Goal: Task Accomplishment & Management: Complete application form

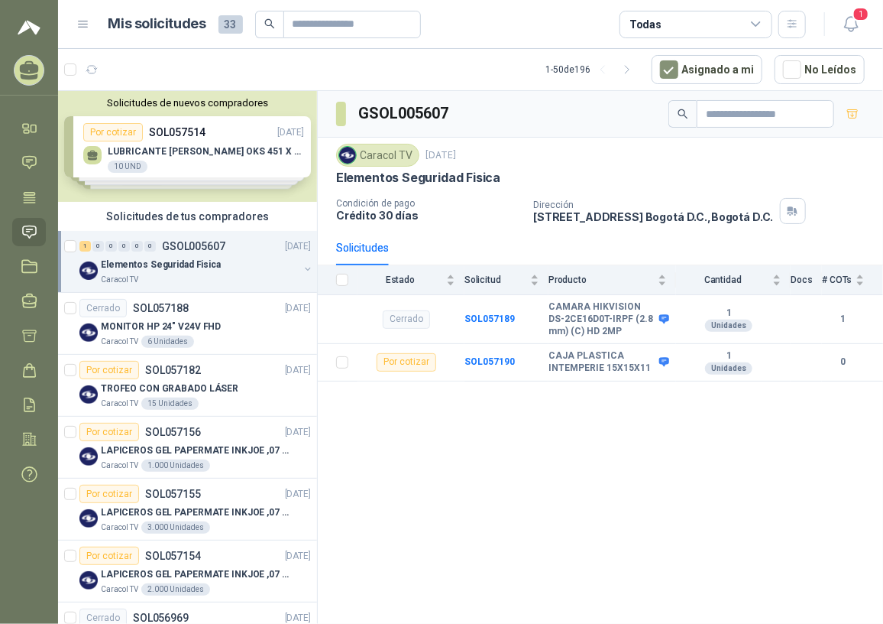
scroll to position [138, 0]
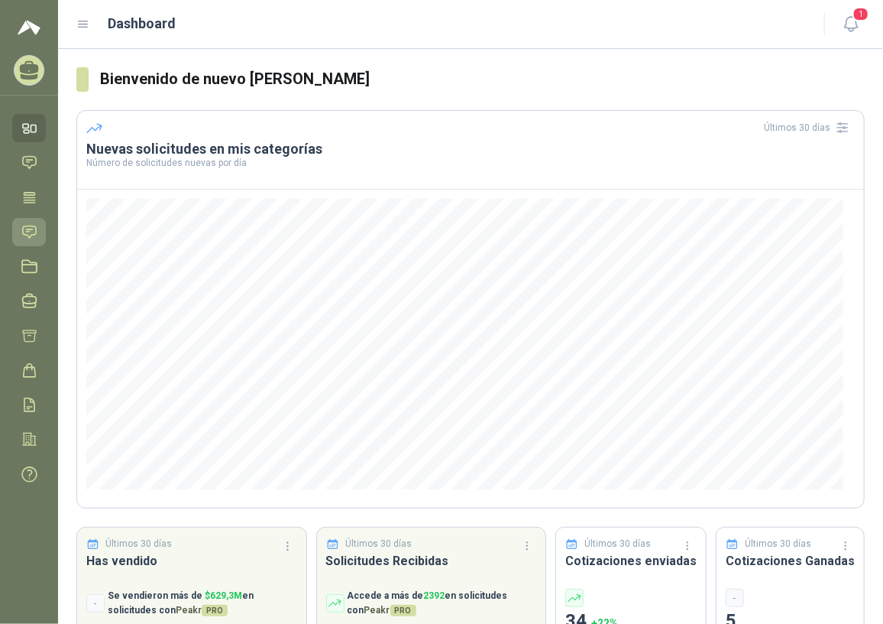
click at [30, 235] on icon at bounding box center [29, 232] width 16 height 16
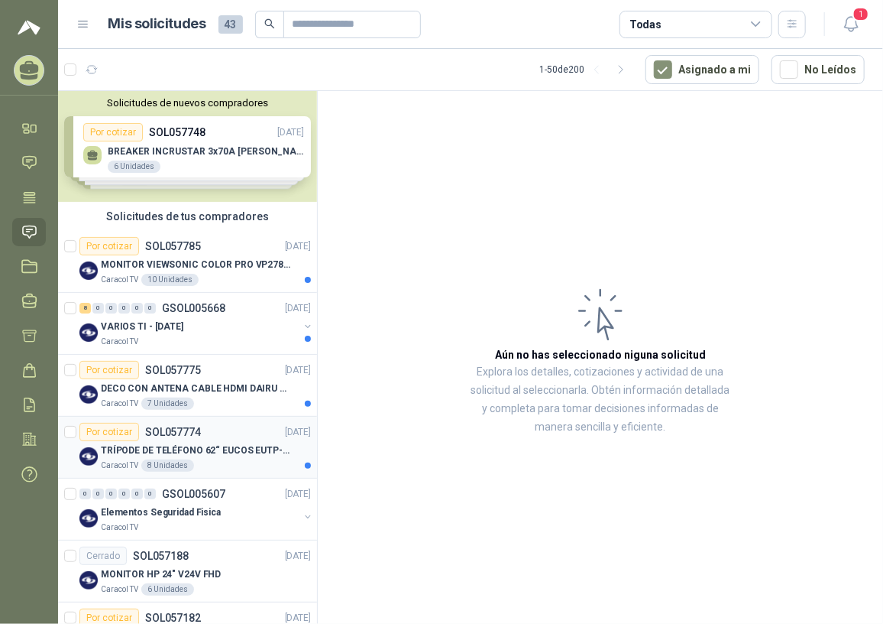
click at [199, 441] on div "TRÍPODE DE TELÉFONO 62“ EUCOS EUTP-010" at bounding box center [206, 450] width 210 height 18
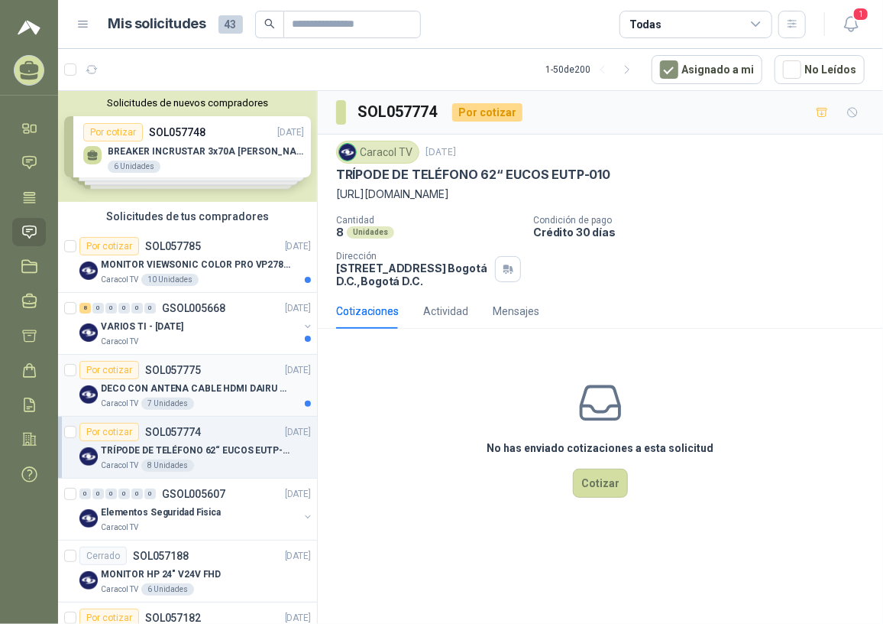
click at [214, 374] on div "Por cotizar SOL057775 26/09/25" at bounding box center [195, 370] width 232 height 18
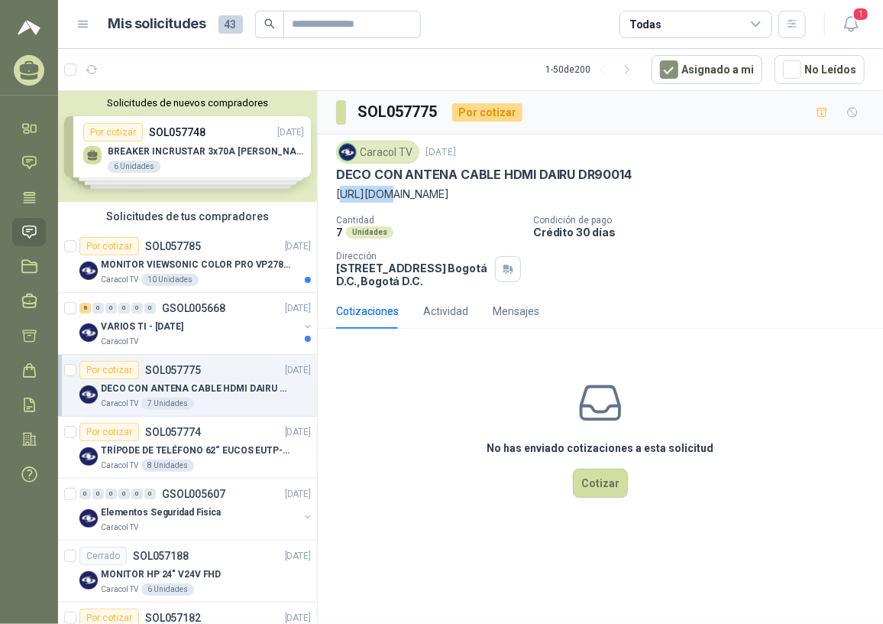
drag, startPoint x: 340, startPoint y: 191, endPoint x: 379, endPoint y: 198, distance: 39.6
click at [379, 198] on p "https://www.homecenter.com.co/homecenter-co/product/441513/decodificador-con-an…" at bounding box center [600, 194] width 529 height 17
drag, startPoint x: 379, startPoint y: 198, endPoint x: 352, endPoint y: 187, distance: 28.8
click at [355, 187] on p "https://www.homecenter.com.co/homecenter-co/product/441513/decodificador-con-an…" at bounding box center [600, 194] width 529 height 17
click at [339, 190] on p "https://www.homecenter.com.co/homecenter-co/product/441513/decodificador-con-an…" at bounding box center [600, 194] width 529 height 17
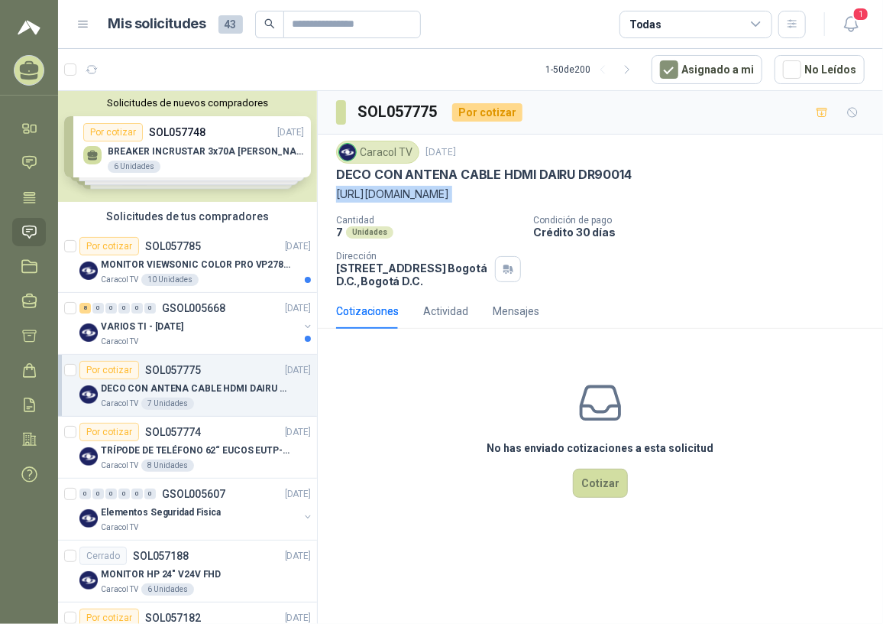
drag, startPoint x: 338, startPoint y: 190, endPoint x: 479, endPoint y: 212, distance: 143.1
click at [479, 202] on p "https://www.homecenter.com.co/homecenter-co/product/441513/decodificador-con-an…" at bounding box center [600, 194] width 529 height 17
copy p "https://www.homecenter.com.co/homecenter-co/product/441513/decodificador-con-an…"
click at [202, 264] on p "MONITOR VIEWSONIC COLOR PRO VP2786-4K" at bounding box center [196, 265] width 190 height 15
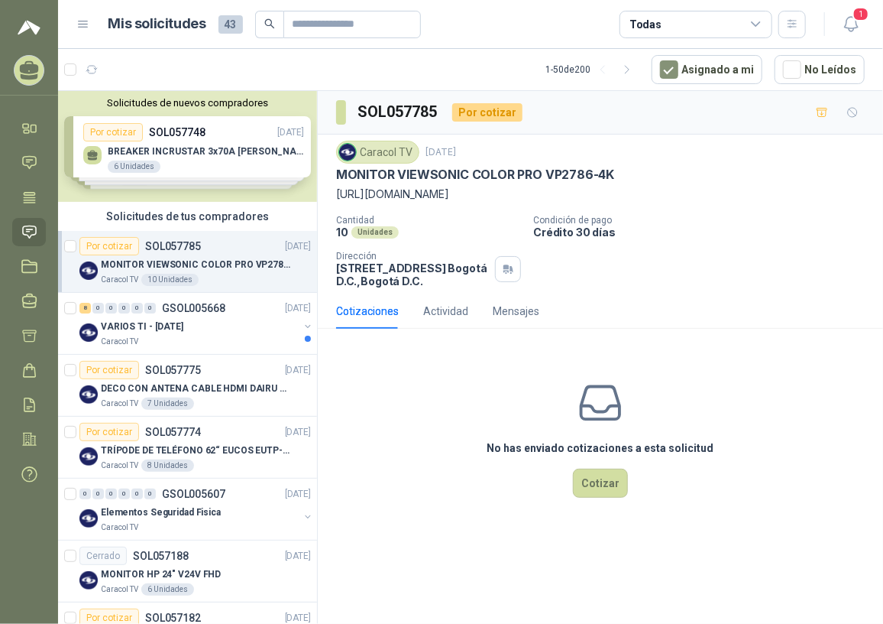
click at [409, 209] on div "Caracol TV 26 sept, 2025 MONITOR VIEWSONIC COLOR PRO VP2786-4K https://www.view…" at bounding box center [600, 214] width 529 height 147
drag, startPoint x: 335, startPoint y: 174, endPoint x: 620, endPoint y: 170, distance: 284.3
click at [620, 170] on div "MONITOR VIEWSONIC COLOR PRO VP2786-4K" at bounding box center [600, 175] width 529 height 16
copy p "MONITOR VIEWSONIC COLOR PRO VP2786-4K"
click at [222, 317] on div "VARIOS TI - SEPT 2025" at bounding box center [200, 326] width 198 height 18
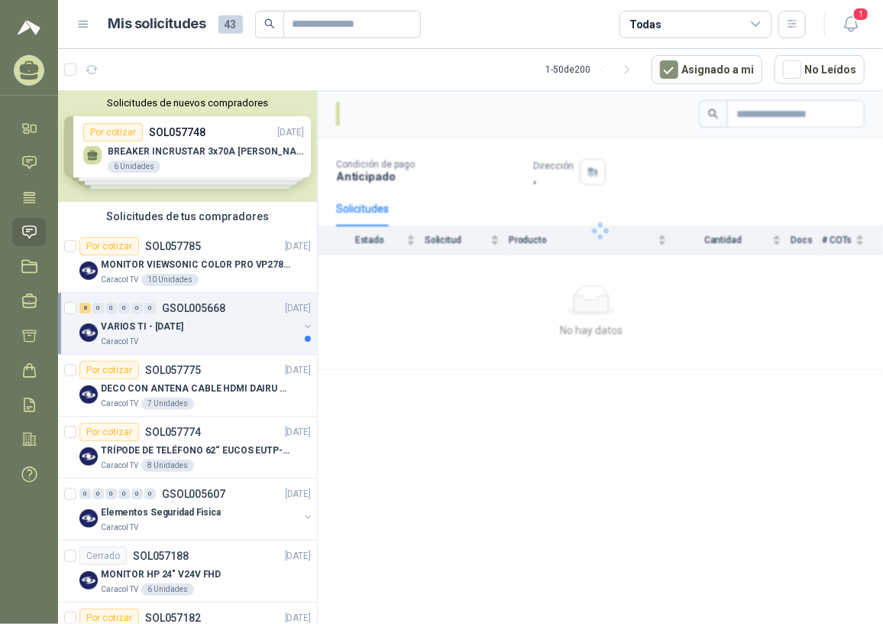
click at [183, 329] on p "VARIOS TI - SEPT 2025" at bounding box center [142, 326] width 83 height 15
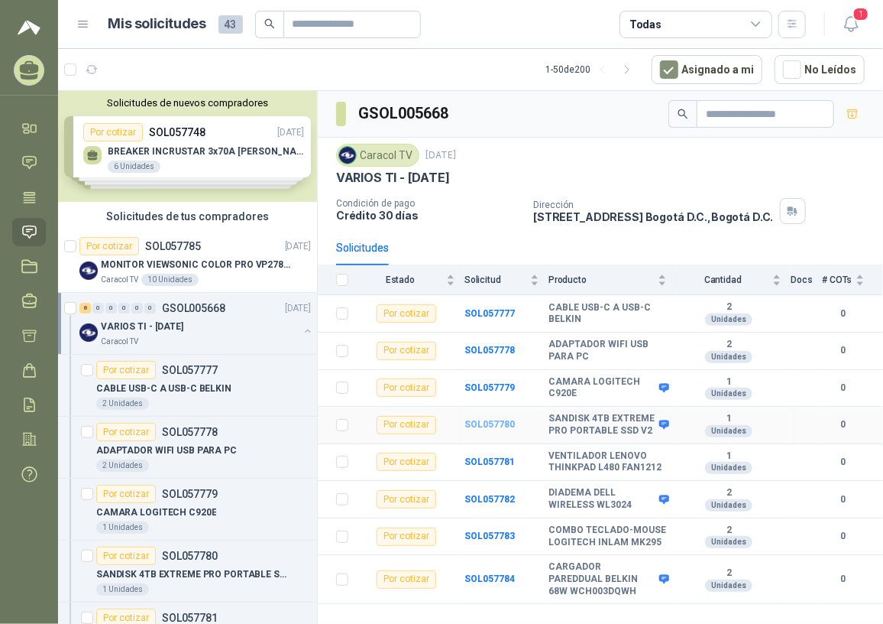
click at [479, 420] on b "SOL057780" at bounding box center [490, 424] width 50 height 11
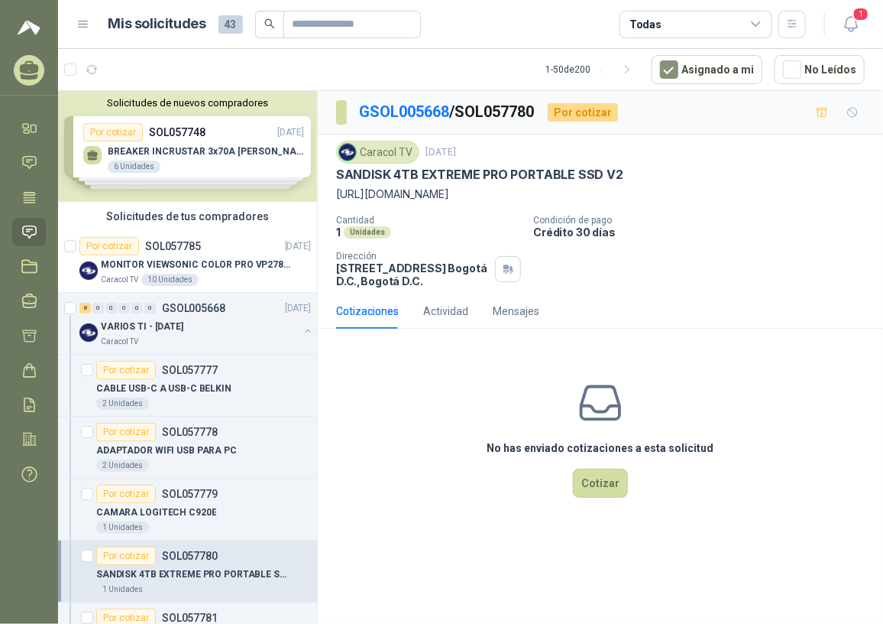
drag, startPoint x: 336, startPoint y: 197, endPoint x: 695, endPoint y: 209, distance: 359.3
click at [695, 202] on p "https://www.bhphotovideo.com/c/product/1595436-REG/sandisk_sdssde81_4t00_g25_4t…" at bounding box center [600, 194] width 529 height 17
copy p "https://www.bhphotovideo.com/c/product/1595436-REG/sandisk_sdssde81_4t00_g25_4t…"
click at [467, 225] on p "Cantidad" at bounding box center [428, 220] width 185 height 11
drag, startPoint x: 338, startPoint y: 175, endPoint x: 638, endPoint y: 174, distance: 300.3
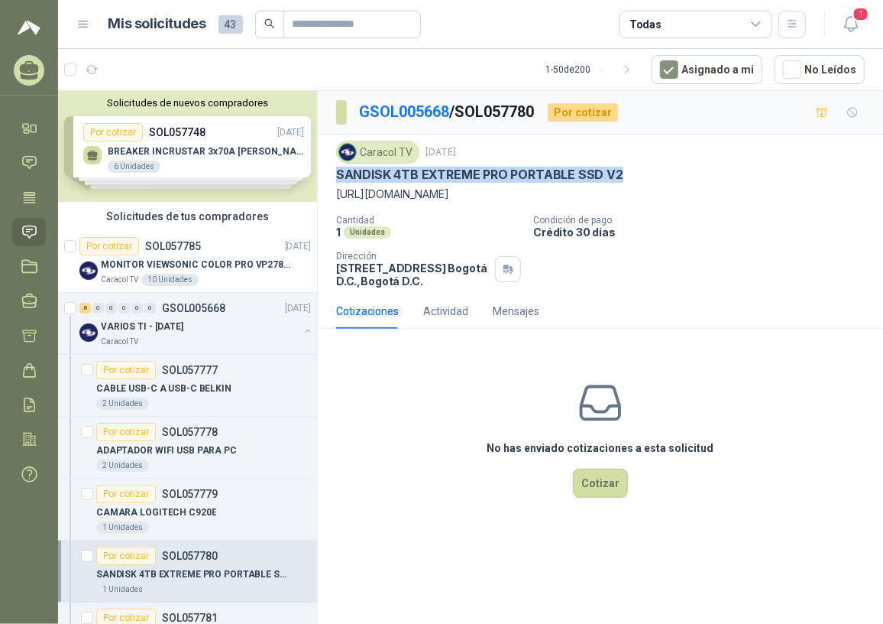
click at [638, 174] on div "SANDISK 4TB EXTREME PRO PORTABLE SSD V2" at bounding box center [600, 175] width 529 height 16
copy p "SANDISK 4TB EXTREME PRO PORTABLE SSD V2"
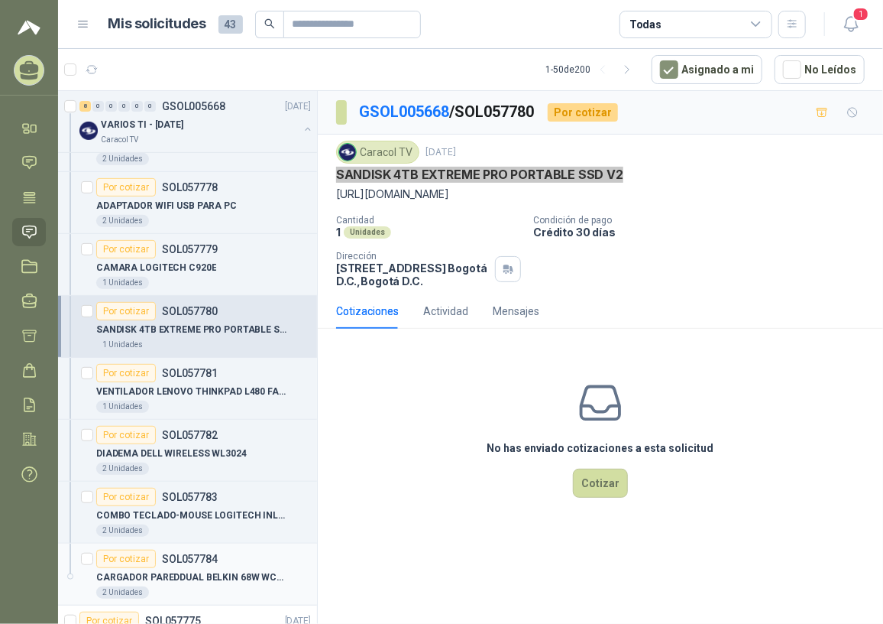
scroll to position [277, 0]
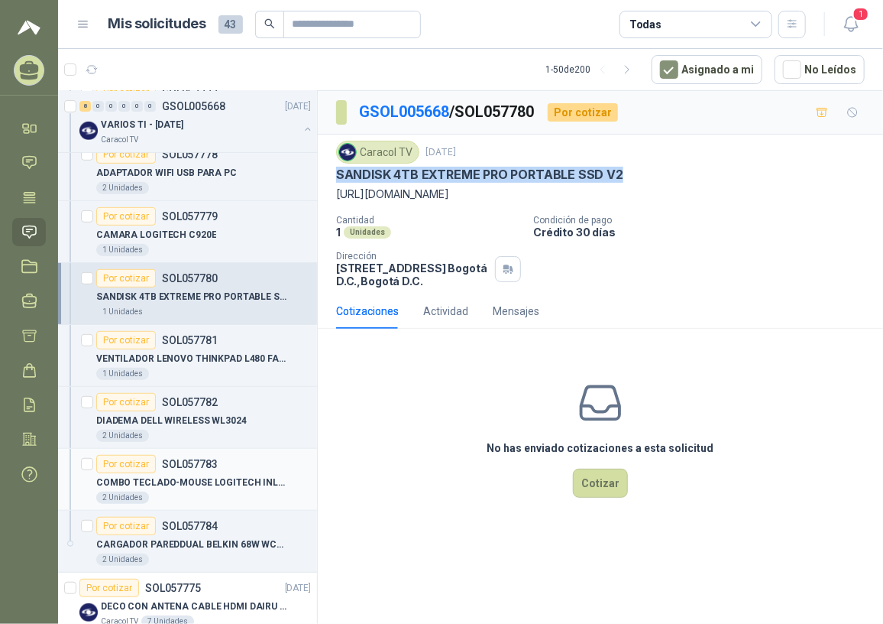
click at [210, 481] on p "COMBO TECLADO-MOUSE LOGITECH INLAM MK295" at bounding box center [191, 482] width 190 height 15
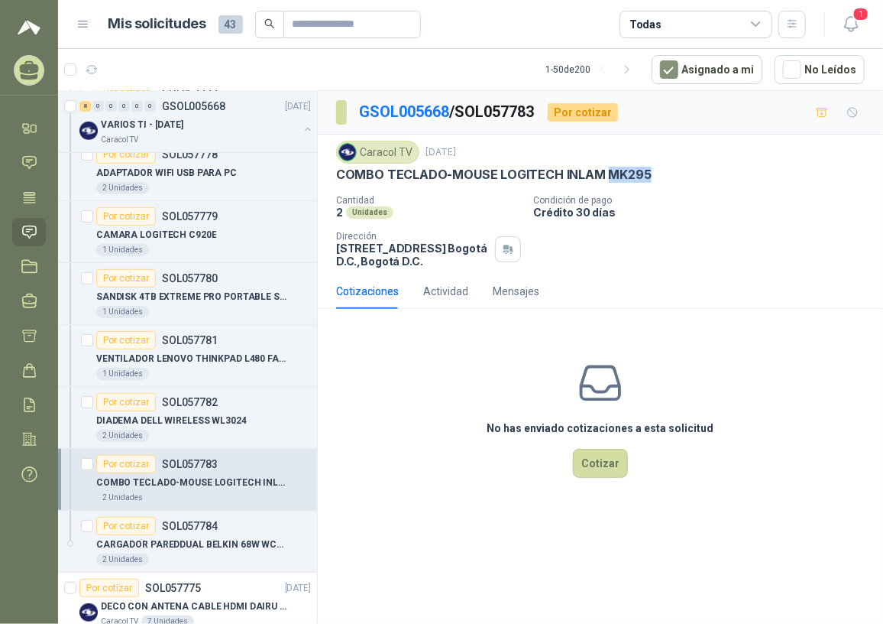
drag, startPoint x: 602, startPoint y: 173, endPoint x: 664, endPoint y: 174, distance: 61.9
click at [664, 174] on div "COMBO TECLADO-MOUSE LOGITECH INLAM MK295" at bounding box center [600, 175] width 529 height 16
drag, startPoint x: 664, startPoint y: 174, endPoint x: 630, endPoint y: 159, distance: 36.9
drag, startPoint x: 630, startPoint y: 159, endPoint x: 585, endPoint y: 172, distance: 46.9
click at [585, 172] on p "COMBO TECLADO-MOUSE LOGITECH INLAM MK295" at bounding box center [494, 175] width 316 height 16
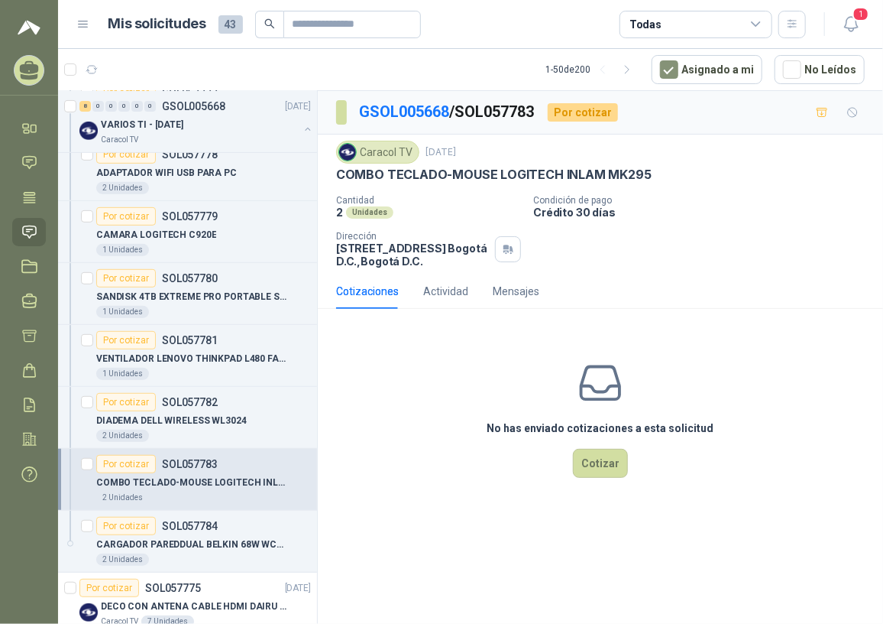
drag, startPoint x: 585, startPoint y: 172, endPoint x: 629, endPoint y: 183, distance: 45.0
click at [653, 190] on div "Caracol TV 26 sept, 2025 COMBO TECLADO-MOUSE LOGITECH INLAM MK295 Cantidad 2 Un…" at bounding box center [600, 204] width 529 height 127
drag, startPoint x: 603, startPoint y: 173, endPoint x: 656, endPoint y: 174, distance: 52.7
click at [656, 174] on div "COMBO TECLADO-MOUSE LOGITECH INLAM MK295" at bounding box center [600, 175] width 529 height 16
copy p "MK295"
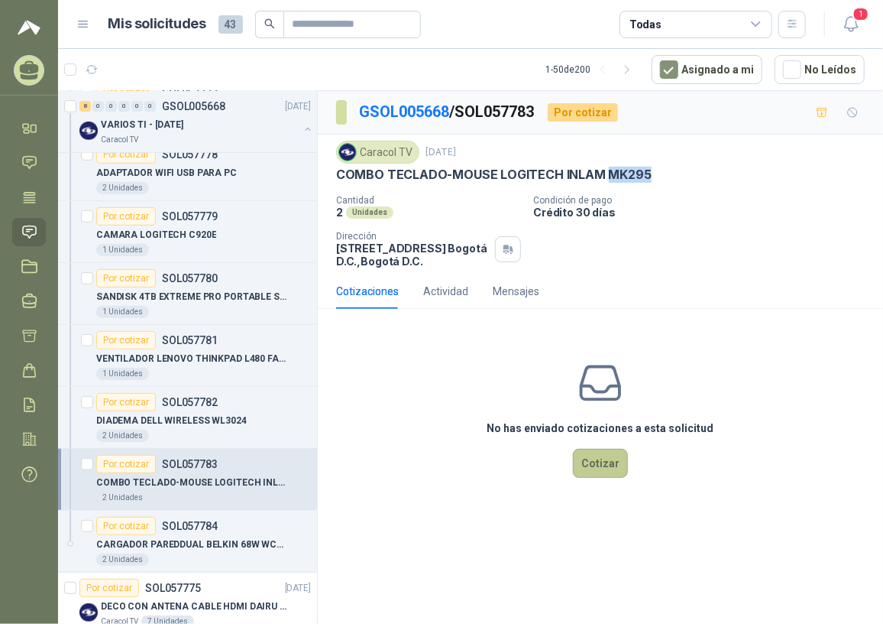
click at [615, 462] on button "Cotizar" at bounding box center [600, 463] width 55 height 29
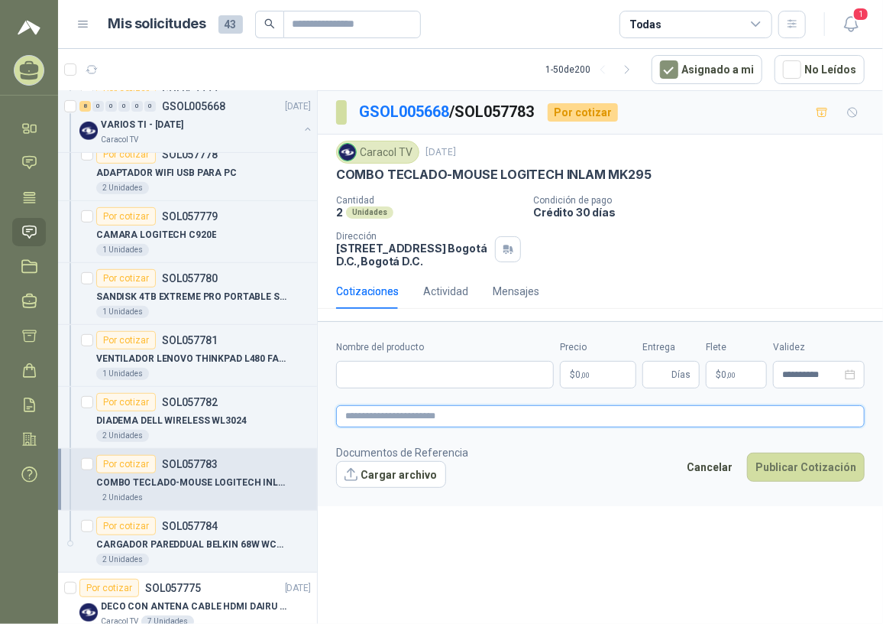
click at [349, 422] on textarea at bounding box center [600, 416] width 529 height 22
type textarea "*"
type textarea "**"
type textarea "***"
type textarea "****"
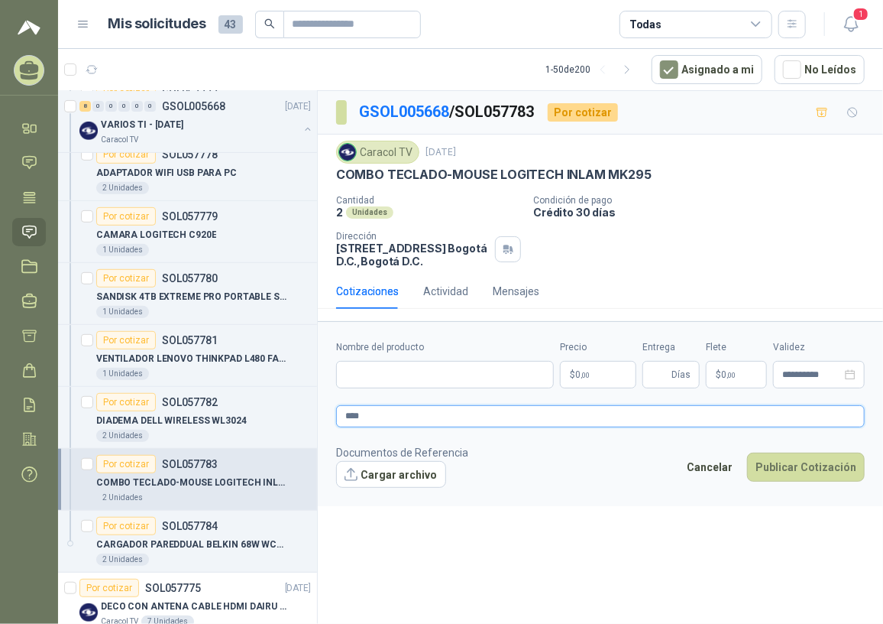
type textarea "****"
paste textarea "**********"
type textarea "**********"
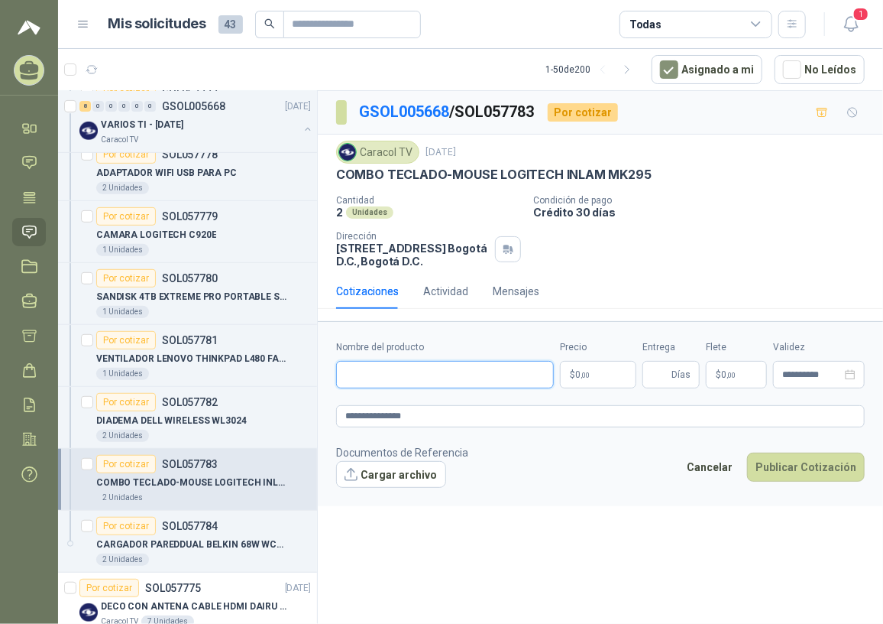
click at [405, 378] on input "Nombre del producto" at bounding box center [445, 375] width 218 height 28
paste input "**********"
type input "**********"
click at [585, 381] on p "$ 0 ,00" at bounding box center [598, 375] width 76 height 28
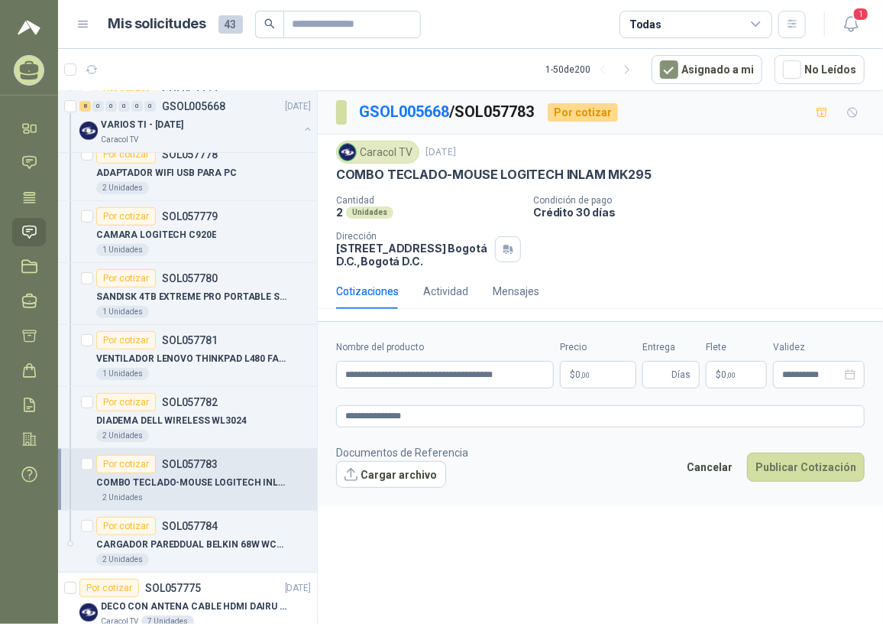
scroll to position [0, 0]
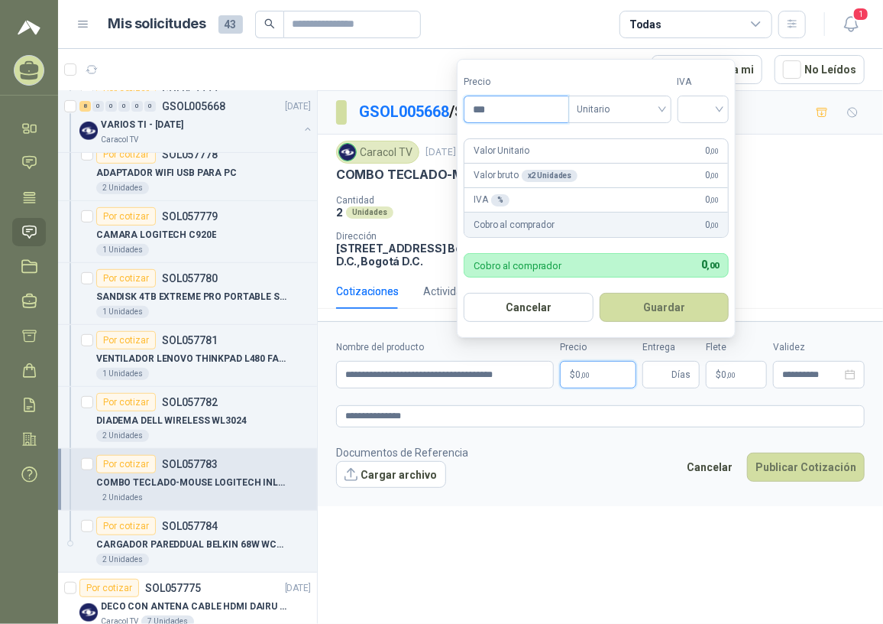
click at [543, 110] on input "***" at bounding box center [516, 109] width 103 height 26
type input "*********"
click at [715, 112] on input "search" at bounding box center [704, 107] width 34 height 23
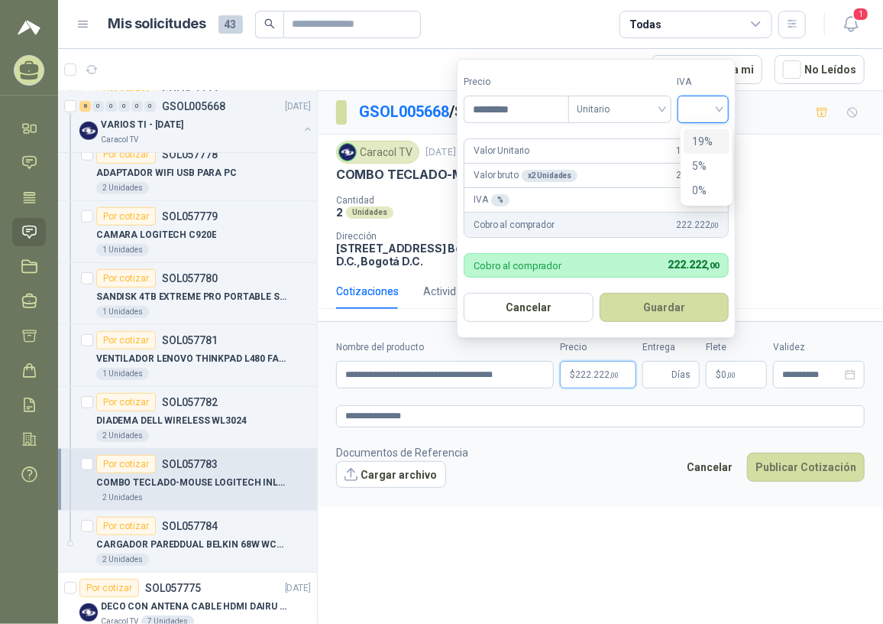
click at [705, 142] on div "19%" at bounding box center [707, 141] width 28 height 17
click at [687, 293] on button "Guardar" at bounding box center [666, 307] width 131 height 29
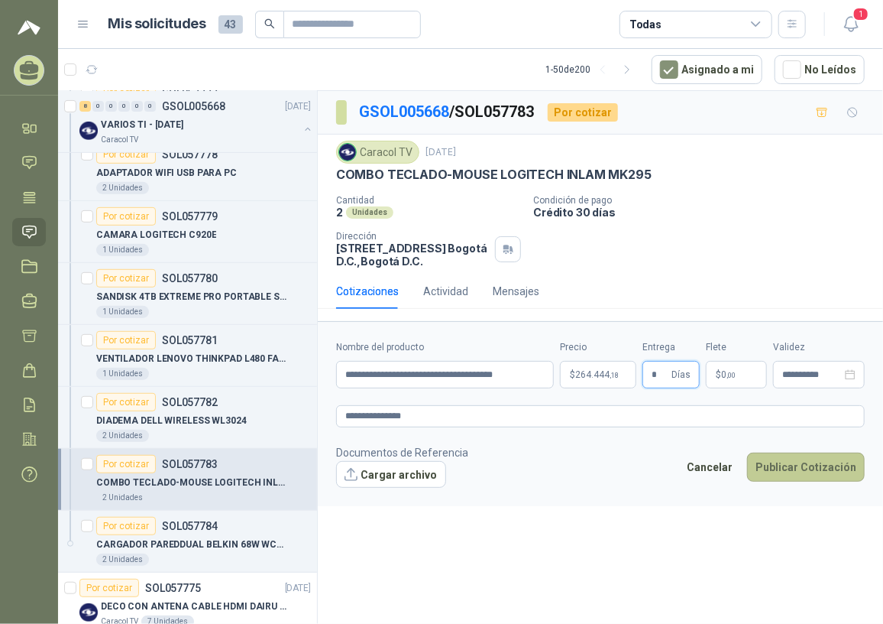
type input "*"
click at [798, 455] on button "Publicar Cotización" at bounding box center [806, 466] width 118 height 29
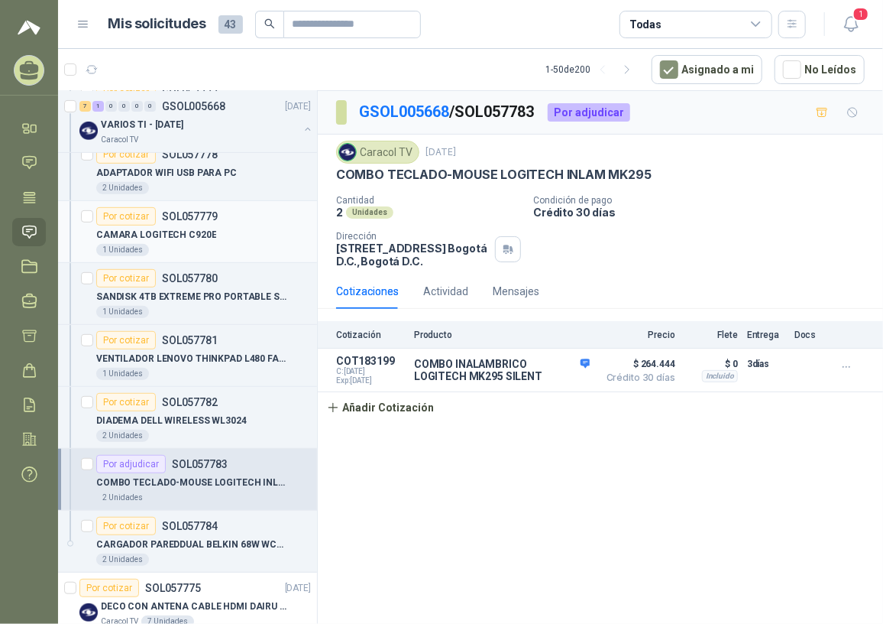
drag, startPoint x: 157, startPoint y: 247, endPoint x: 164, endPoint y: 253, distance: 9.2
click at [157, 247] on div "1 Unidades" at bounding box center [203, 250] width 215 height 12
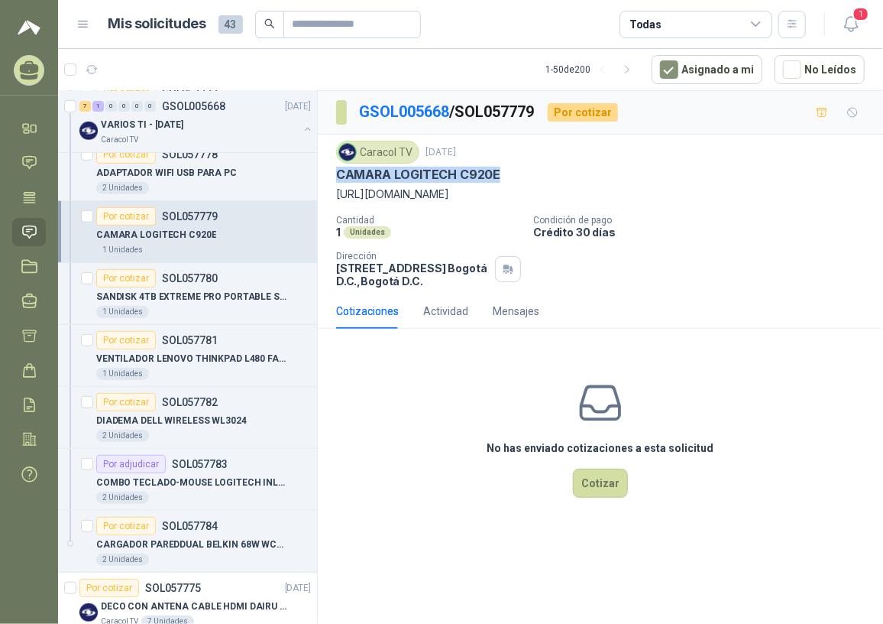
drag, startPoint x: 335, startPoint y: 172, endPoint x: 504, endPoint y: 167, distance: 169.0
click at [504, 167] on div "CAMARA LOGITECH C920E" at bounding box center [600, 175] width 529 height 16
copy p "CAMARA LOGITECH C920E"
click at [177, 484] on p "COMBO TECLADO-MOUSE LOGITECH INLAM MK295" at bounding box center [191, 482] width 190 height 15
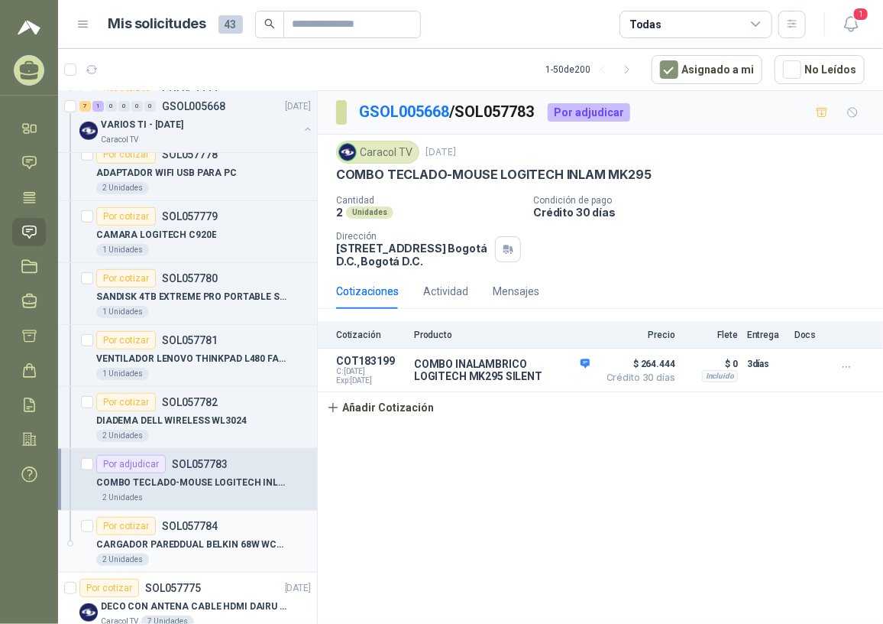
click at [192, 546] on p "CARGADOR PAREDDUAL BELKIN 68W WCH003DQWH" at bounding box center [191, 544] width 190 height 15
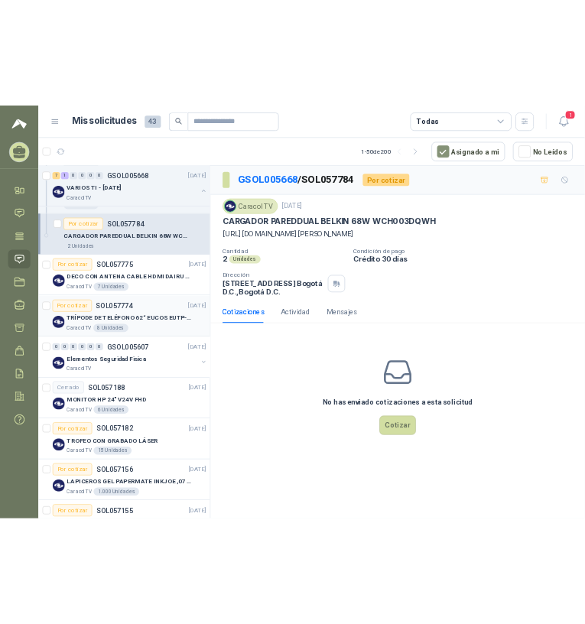
scroll to position [556, 0]
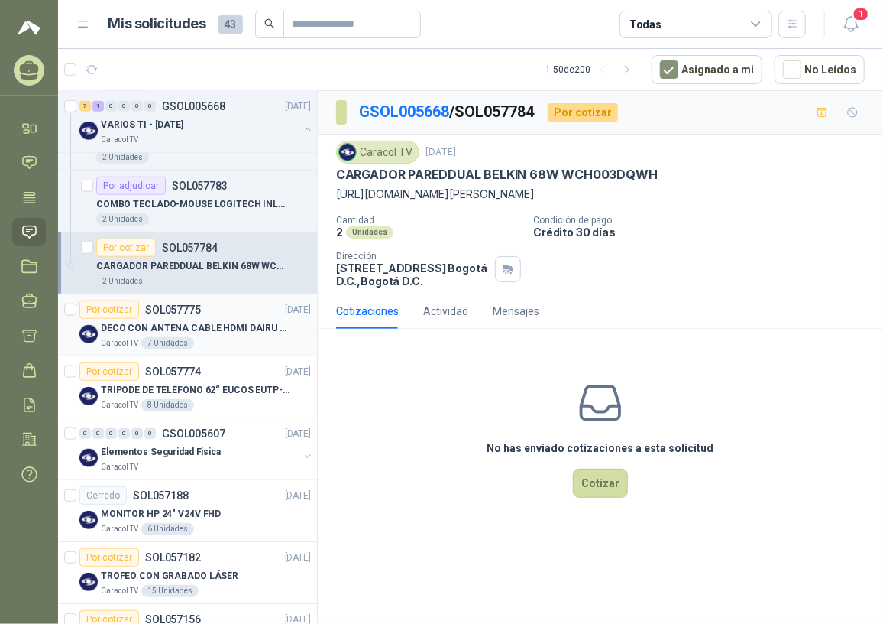
click at [197, 332] on p "DECO CON ANTENA CABLE HDMI DAIRU DR90014" at bounding box center [196, 328] width 190 height 15
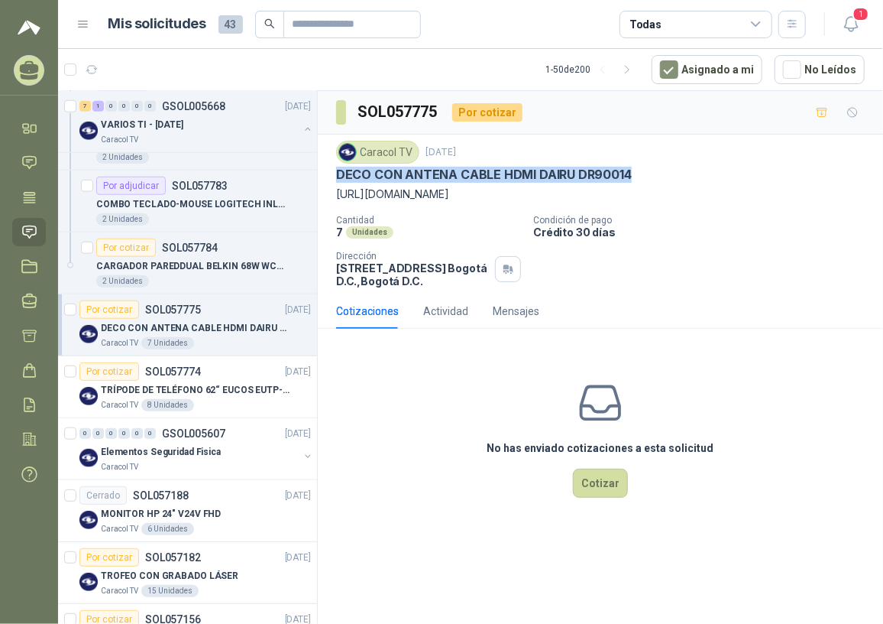
drag, startPoint x: 335, startPoint y: 169, endPoint x: 651, endPoint y: 168, distance: 316.3
click at [651, 168] on div "Caracol TV 26 sept, 2025 DECO CON ANTENA CABLE HDMI DAIRU DR90014 https://www.h…" at bounding box center [600, 213] width 565 height 159
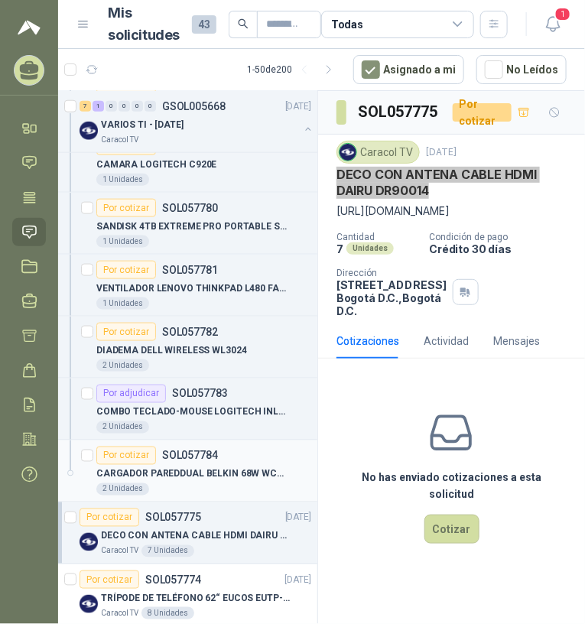
scroll to position [347, 0]
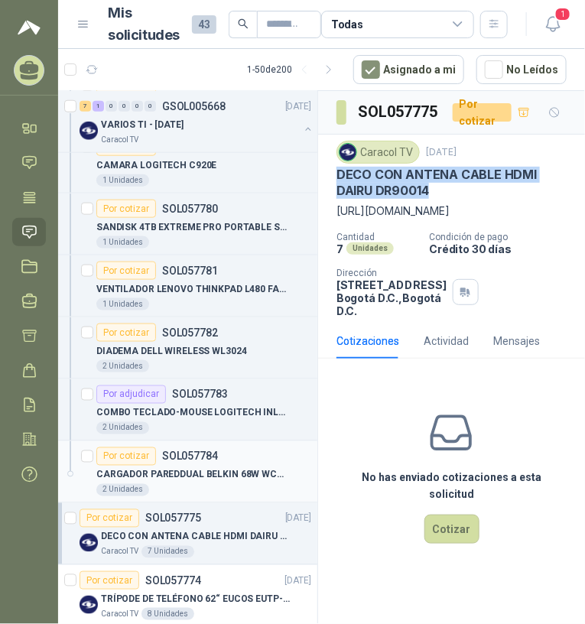
click at [232, 477] on p "CARGADOR PAREDDUAL BELKIN 68W WCH003DQWH" at bounding box center [191, 475] width 190 height 15
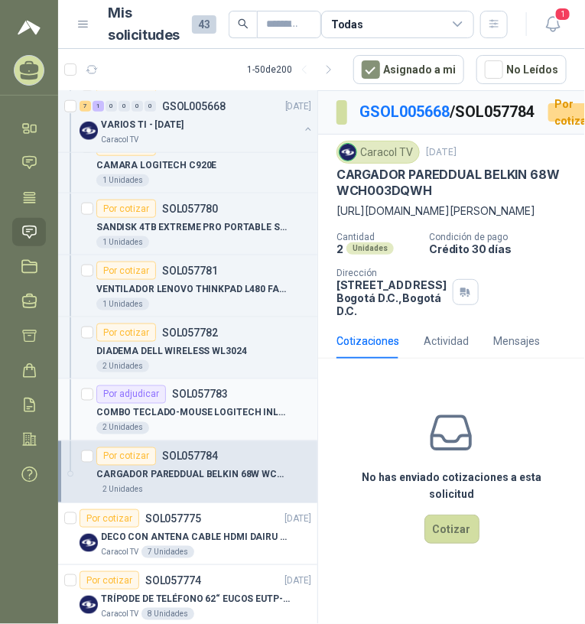
click at [234, 403] on div "COMBO TECLADO-MOUSE LOGITECH INLAM MK295" at bounding box center [203, 412] width 215 height 18
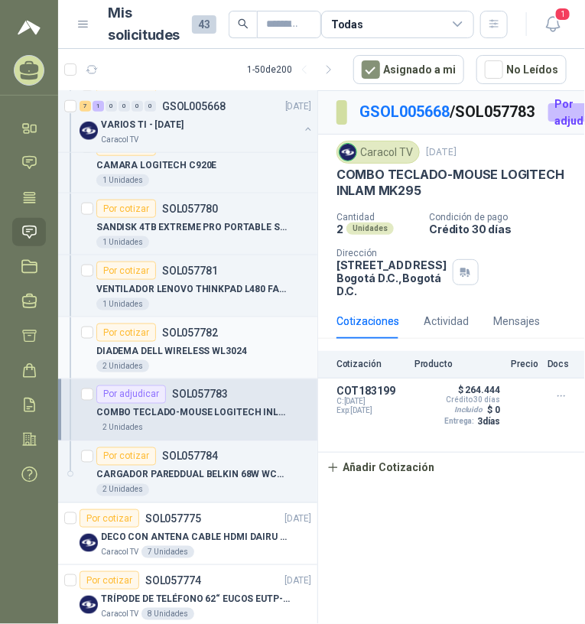
click at [236, 362] on div "2 Unidades" at bounding box center [203, 366] width 215 height 12
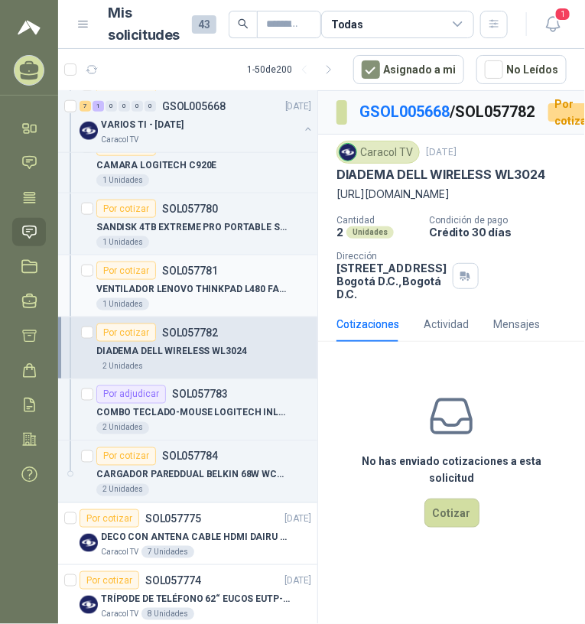
drag, startPoint x: 217, startPoint y: 290, endPoint x: 218, endPoint y: 302, distance: 12.2
click at [217, 291] on p "VENTILADOR LENOVO THINKPAD L480 FAN1212" at bounding box center [191, 289] width 190 height 15
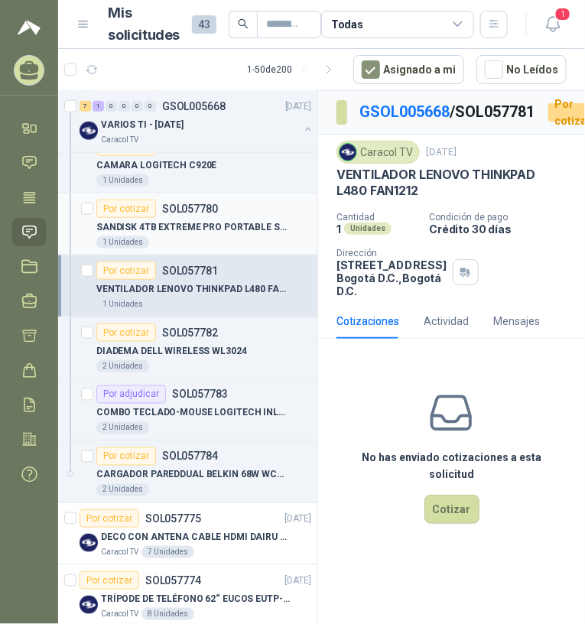
click at [208, 218] on div "SANDISK 4TB EXTREME PRO PORTABLE SSD V2" at bounding box center [203, 227] width 215 height 18
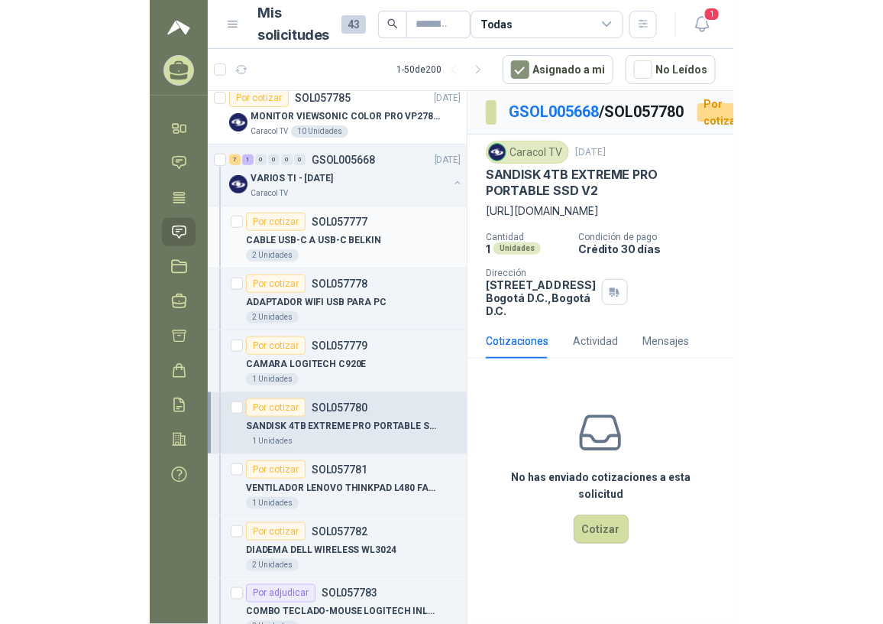
scroll to position [138, 0]
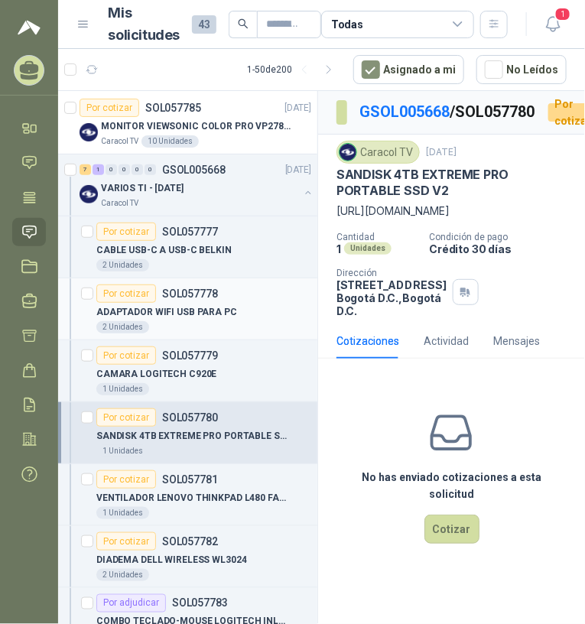
click at [209, 313] on p "ADAPTADOR WIFI USB PARA PC" at bounding box center [166, 312] width 141 height 15
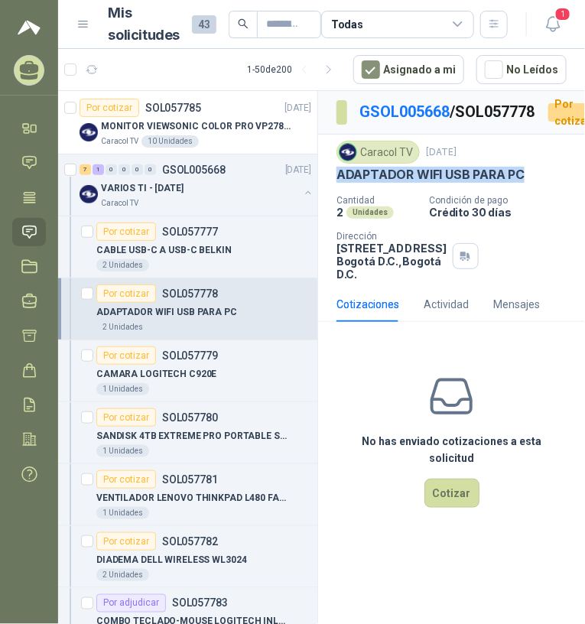
drag, startPoint x: 336, startPoint y: 199, endPoint x: 541, endPoint y: 190, distance: 205.0
click at [541, 183] on div "ADAPTADOR WIFI USB PARA PC" at bounding box center [451, 175] width 230 height 16
copy p "ADAPTADOR WIFI USB PARA PC"
drag, startPoint x: 183, startPoint y: 252, endPoint x: 209, endPoint y: 260, distance: 27.1
click at [183, 252] on p "CABLE USB-C A USB-C BELKIN" at bounding box center [163, 250] width 135 height 15
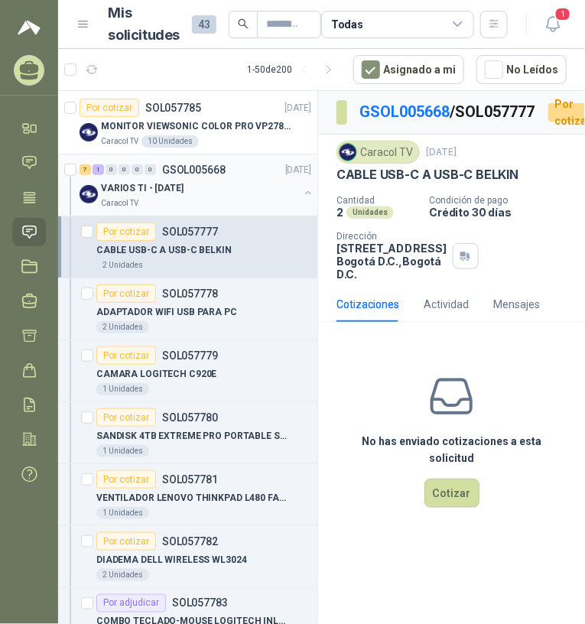
click at [212, 195] on div "VARIOS TI - SEPT 2025" at bounding box center [200, 188] width 198 height 18
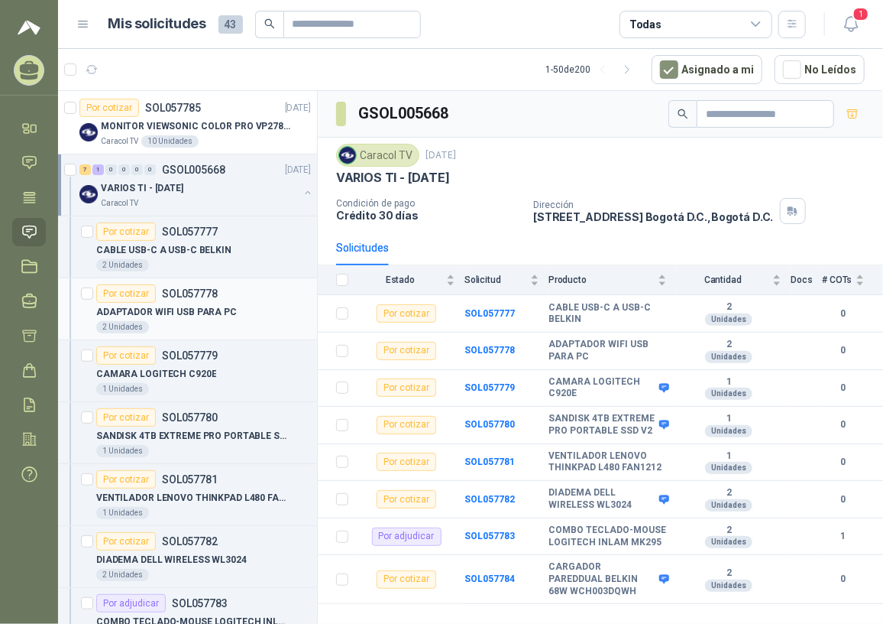
click at [235, 278] on article "Por cotizar SOL057778 ADAPTADOR WIFI USB PARA PC 2 Unidades" at bounding box center [187, 309] width 259 height 62
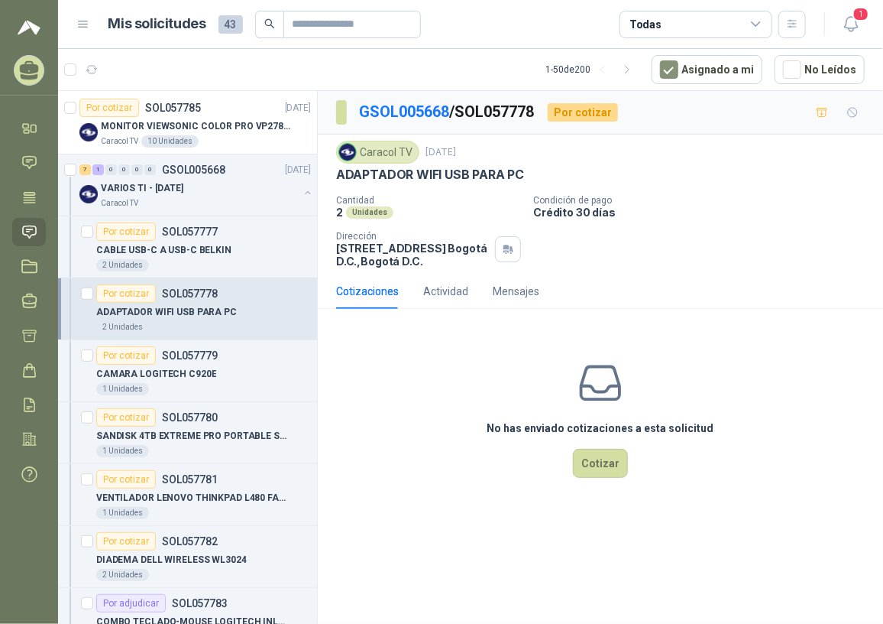
click at [170, 308] on p "ADAPTADOR WIFI USB PARA PC" at bounding box center [166, 312] width 141 height 15
click at [175, 252] on p "CABLE USB-C A USB-C BELKIN" at bounding box center [163, 250] width 135 height 15
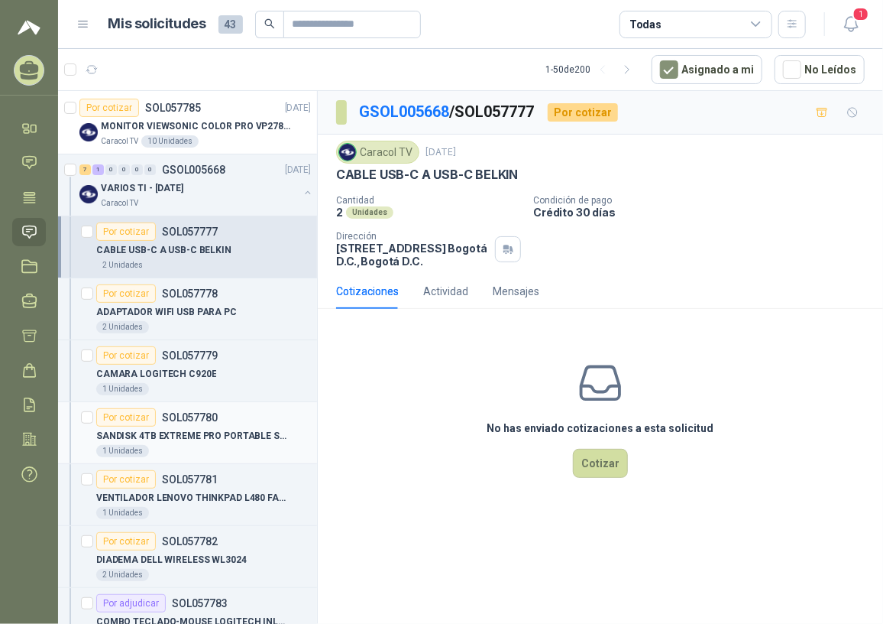
click at [176, 429] on p "SANDISK 4TB EXTREME PRO PORTABLE SSD V2" at bounding box center [191, 436] width 190 height 15
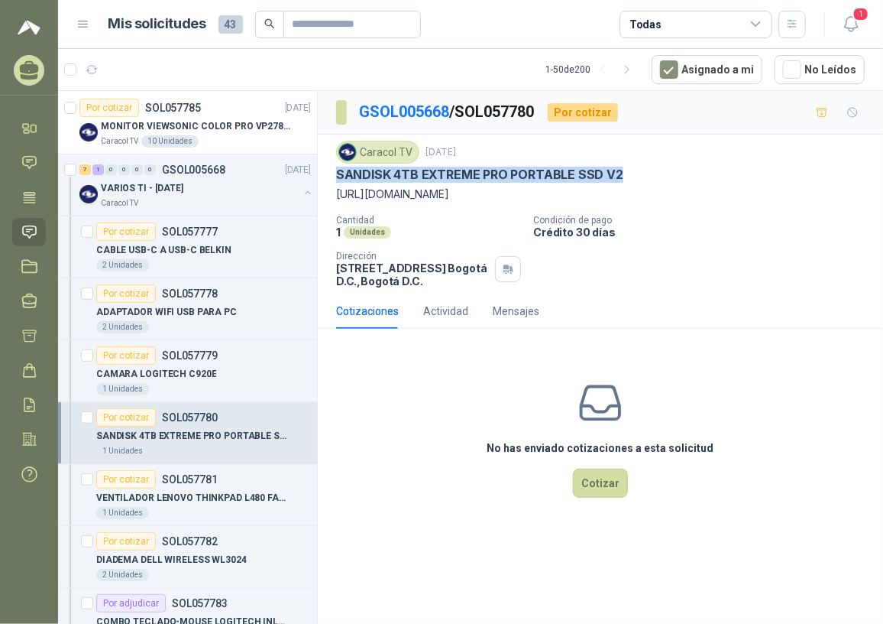
drag, startPoint x: 332, startPoint y: 170, endPoint x: 628, endPoint y: 182, distance: 296.0
click at [628, 182] on div "Caracol TV 26 sept, 2025 SANDISK 4TB EXTREME PRO PORTABLE SSD V2 https://www.bh…" at bounding box center [600, 213] width 565 height 159
copy p "SANDISK 4TB EXTREME PRO PORTABLE SSD V2"
drag, startPoint x: 180, startPoint y: 489, endPoint x: 215, endPoint y: 512, distance: 41.3
click at [180, 491] on p "VENTILADOR LENOVO THINKPAD L480 FAN1212" at bounding box center [191, 498] width 190 height 15
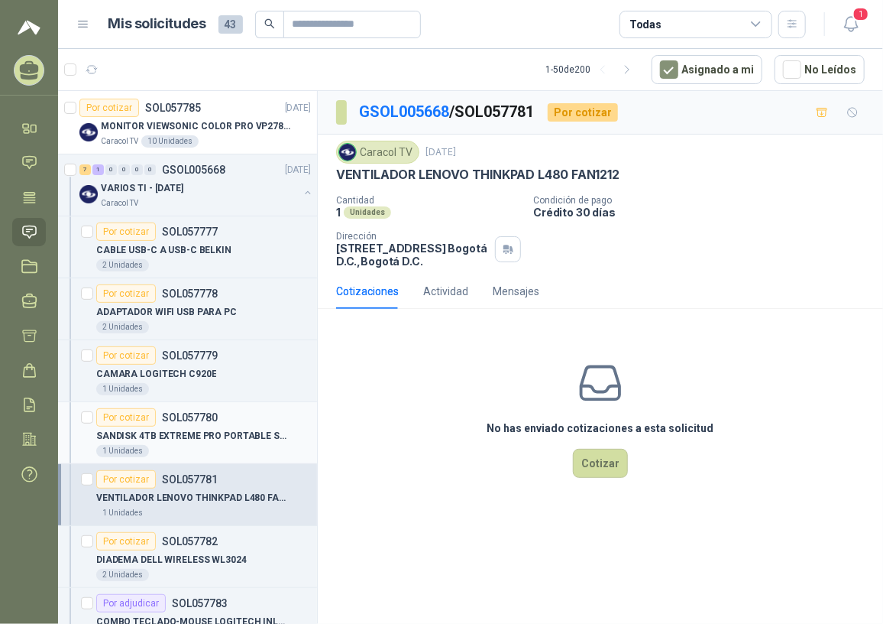
drag, startPoint x: 170, startPoint y: 445, endPoint x: 211, endPoint y: 449, distance: 40.7
click at [172, 445] on div "1 Unidades" at bounding box center [203, 451] width 215 height 12
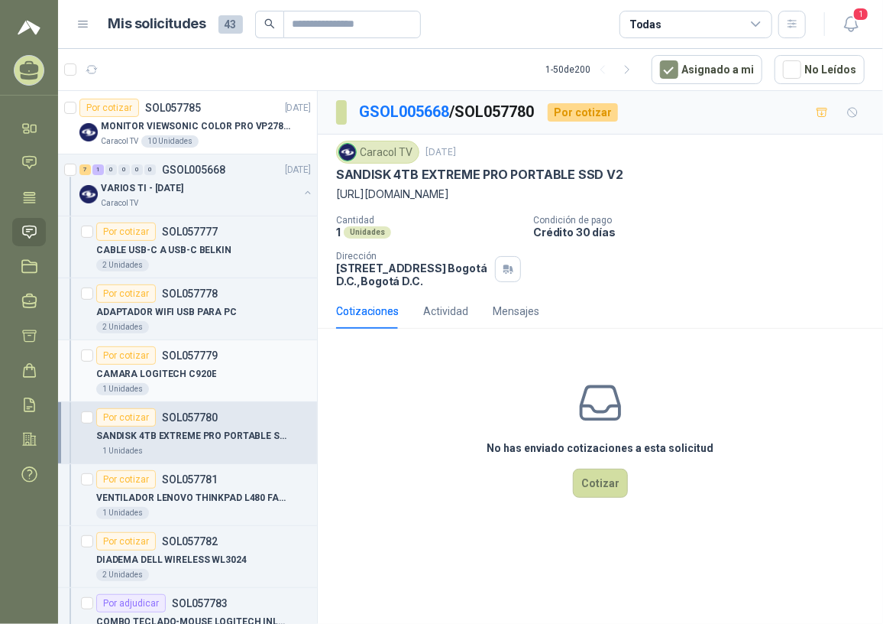
click at [189, 374] on p "CAMARA LOGITECH C920E" at bounding box center [156, 374] width 120 height 15
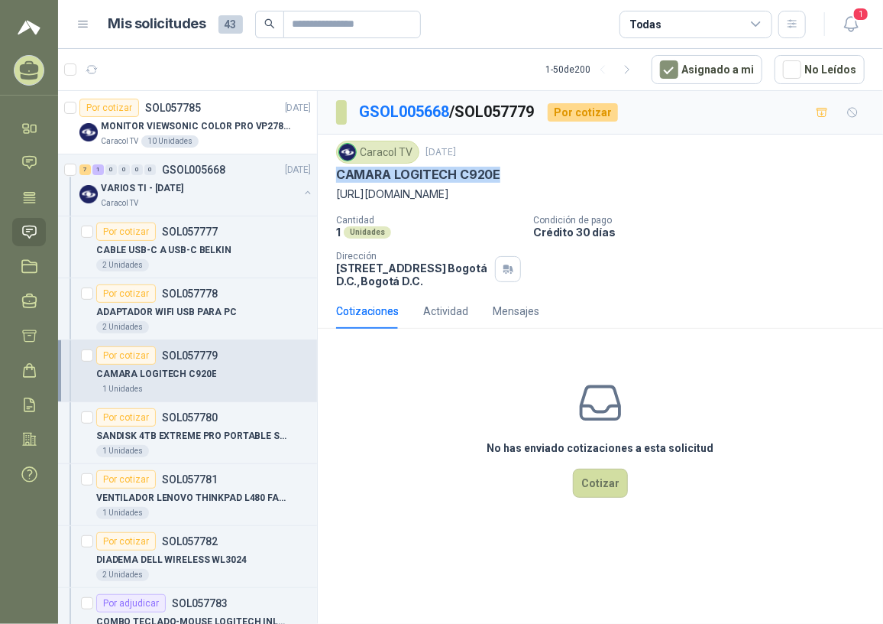
drag, startPoint x: 339, startPoint y: 173, endPoint x: 510, endPoint y: 183, distance: 172.2
click at [510, 183] on div "Caracol TV 26 sept, 2025 CAMARA LOGITECH C920E https://www.logitech.com/es-ar/p…" at bounding box center [600, 172] width 529 height 62
copy p "CAMARA LOGITECH C920E"
click at [149, 318] on div "ADAPTADOR WIFI USB PARA PC" at bounding box center [203, 312] width 215 height 18
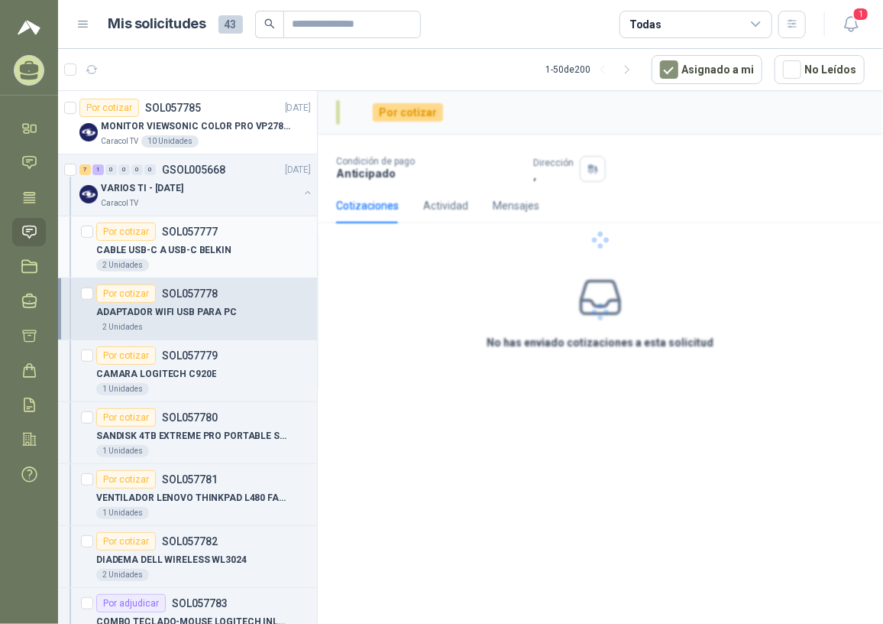
click at [142, 252] on p "CABLE USB-C A USB-C BELKIN" at bounding box center [163, 250] width 135 height 15
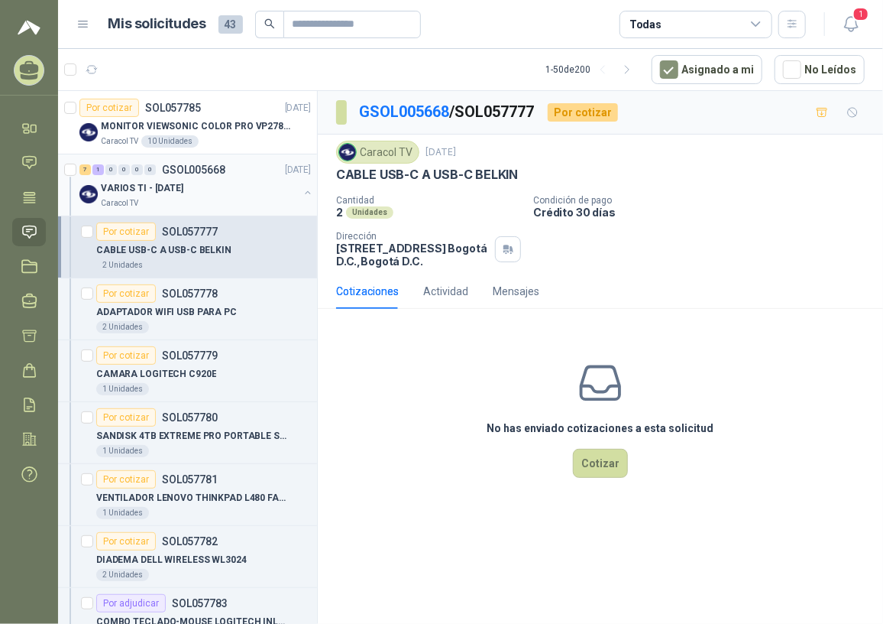
click at [208, 200] on div "Caracol TV" at bounding box center [200, 203] width 198 height 12
